Goal: Transaction & Acquisition: Purchase product/service

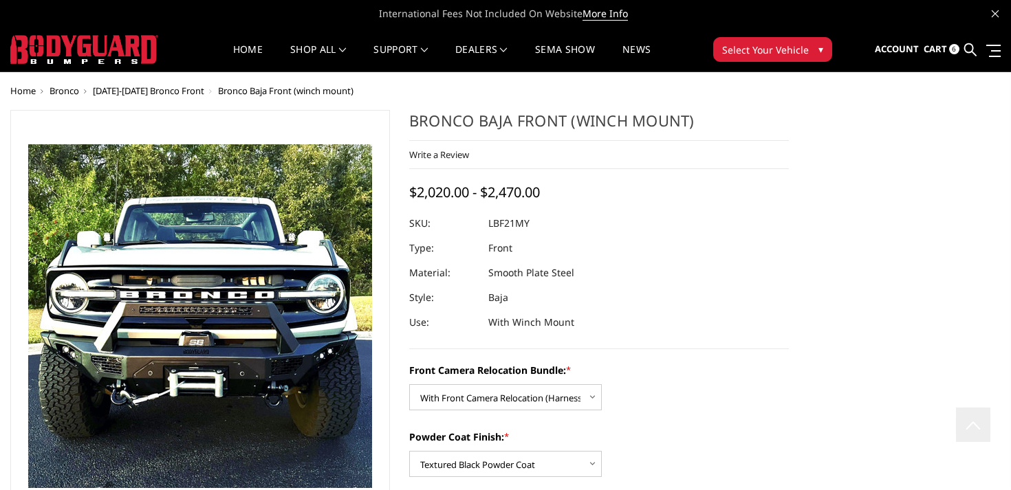
select select "4016"
select select "4015"
select select "4013"
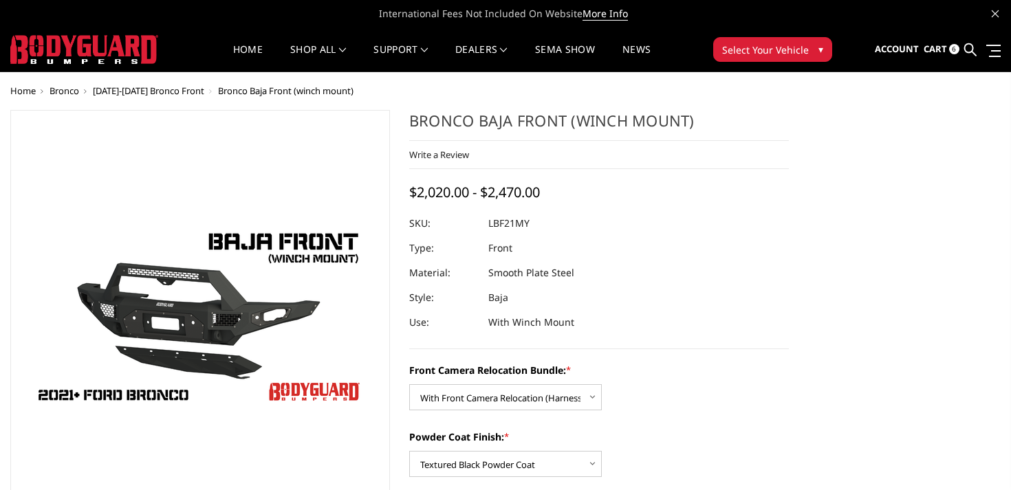
select select "4016"
select select "4015"
select select "4013"
